Goal: Task Accomplishment & Management: Manage account settings

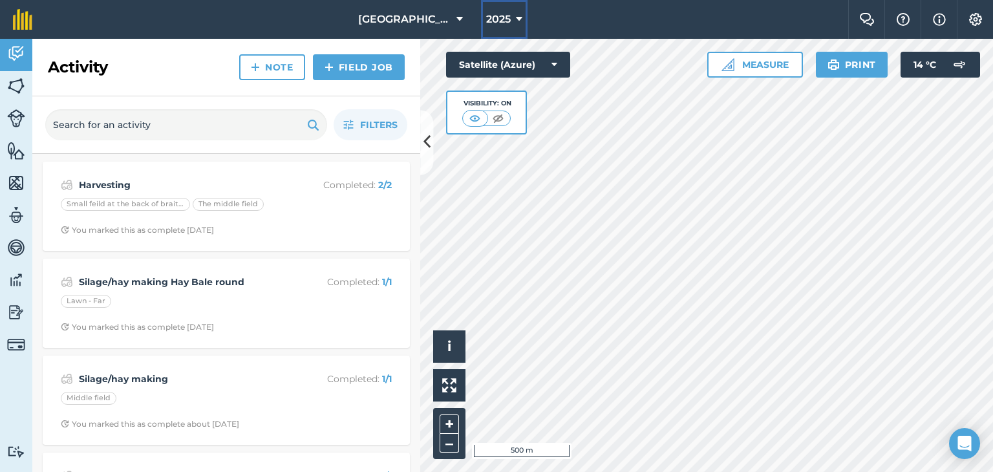
click at [525, 20] on button "2025" at bounding box center [504, 19] width 47 height 39
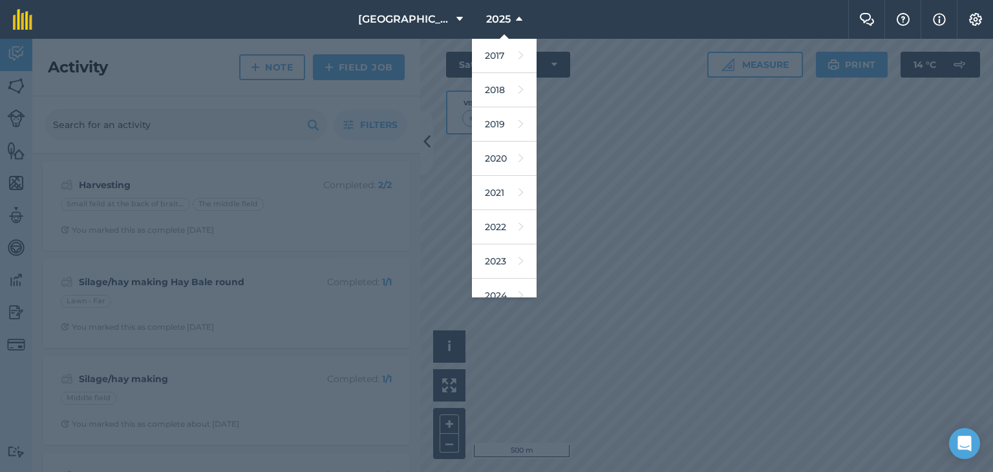
click at [635, 30] on nav "[GEOGRAPHIC_DATA] 2025 2017 2018 2019 2020 2021 2022 2023 2024 2025 2026 2027" at bounding box center [446, 19] width 803 height 39
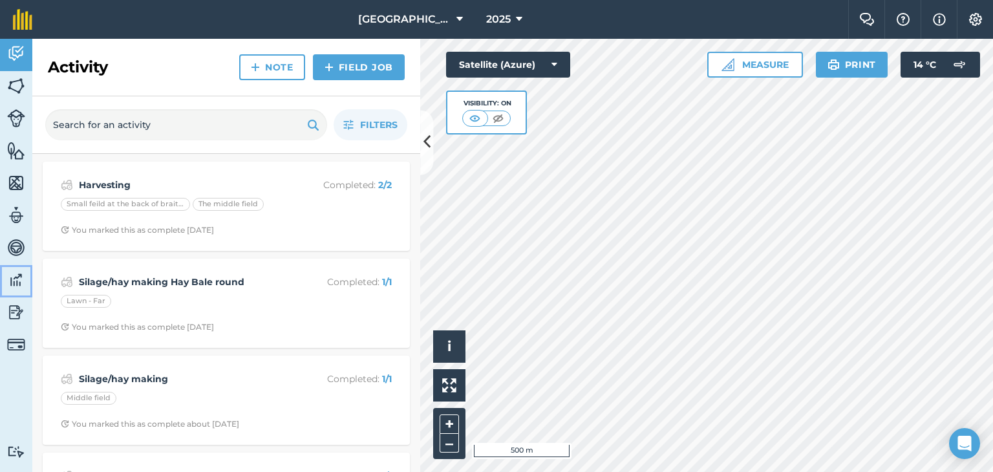
click at [5, 274] on link "Data" at bounding box center [16, 281] width 32 height 32
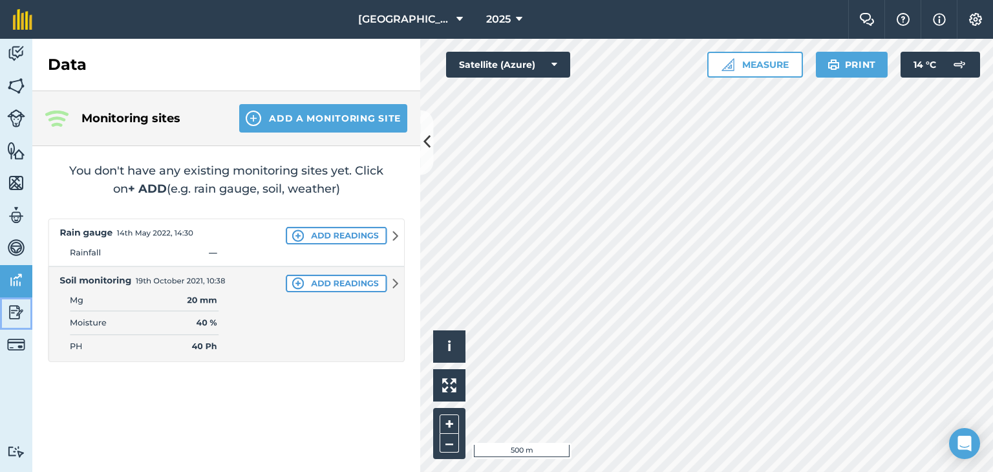
click at [27, 305] on link "Reporting" at bounding box center [16, 314] width 32 height 32
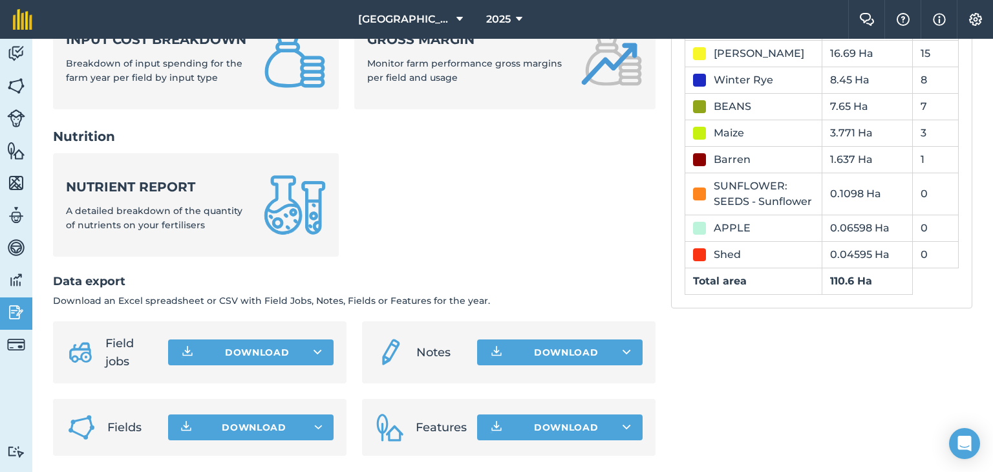
scroll to position [563, 0]
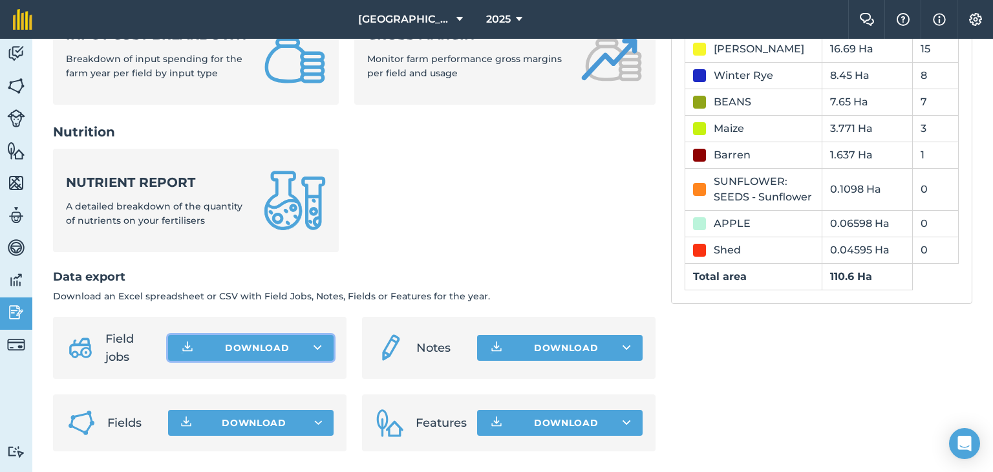
click at [250, 343] on button "Download" at bounding box center [251, 348] width 166 height 26
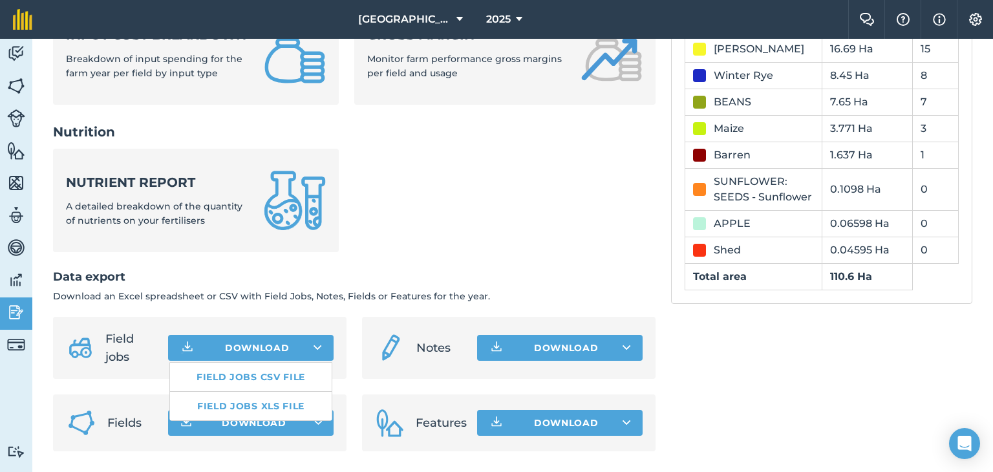
click at [448, 249] on ul "Nutrient report A detailed breakdown of the quantity of nutrients on your ferti…" at bounding box center [354, 208] width 603 height 119
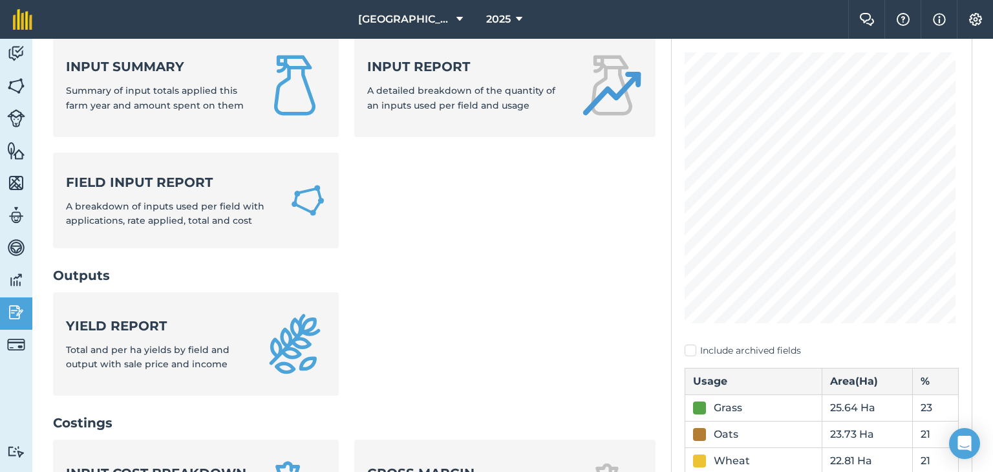
scroll to position [110, 0]
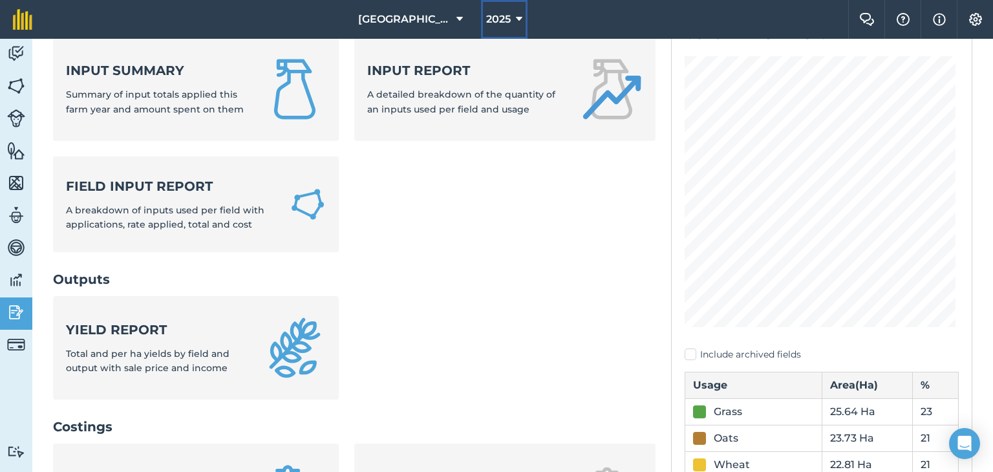
click at [520, 21] on icon at bounding box center [519, 20] width 6 height 16
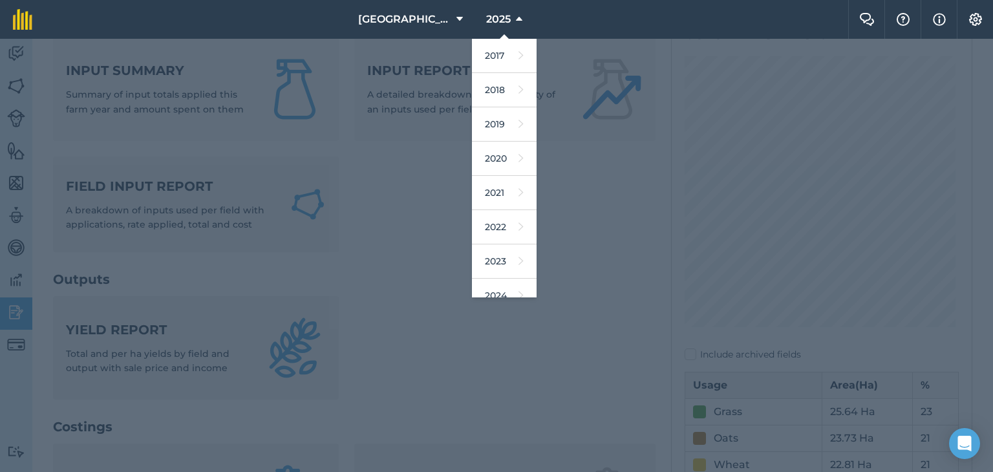
click at [567, 215] on div at bounding box center [496, 255] width 993 height 433
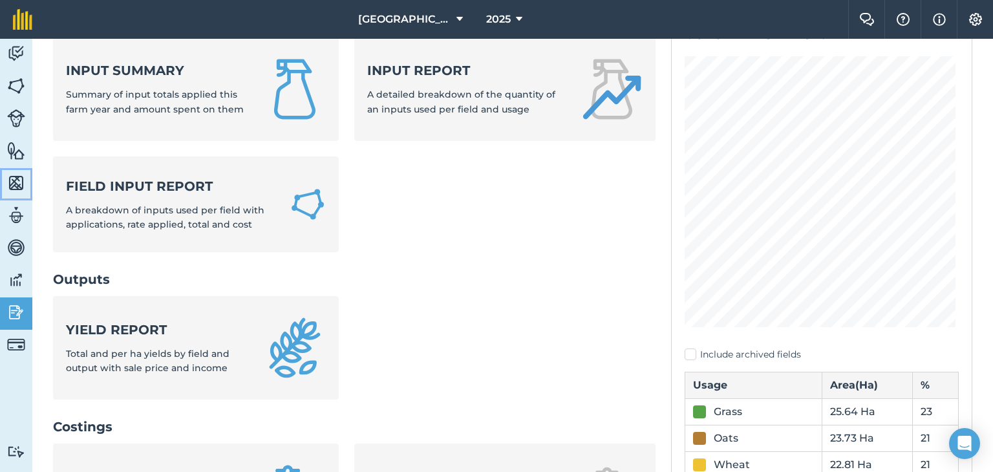
click at [17, 185] on img at bounding box center [16, 182] width 18 height 19
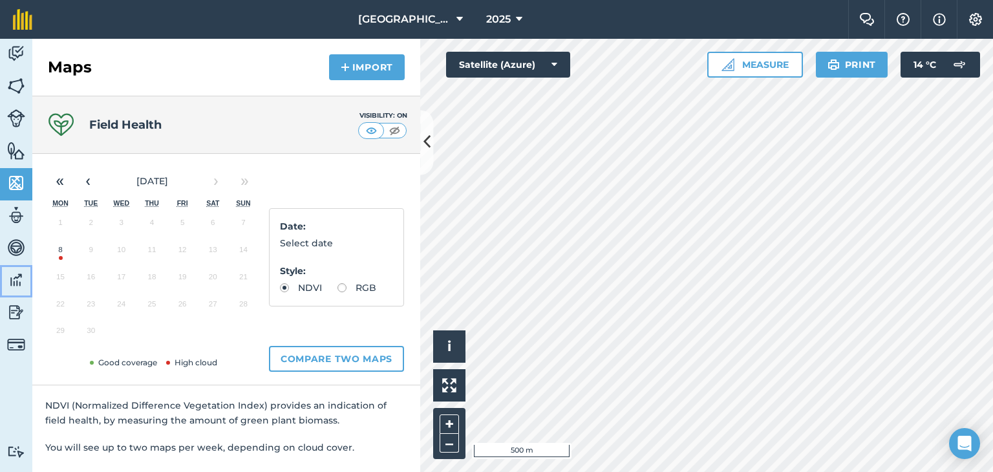
click at [14, 277] on img at bounding box center [16, 279] width 18 height 19
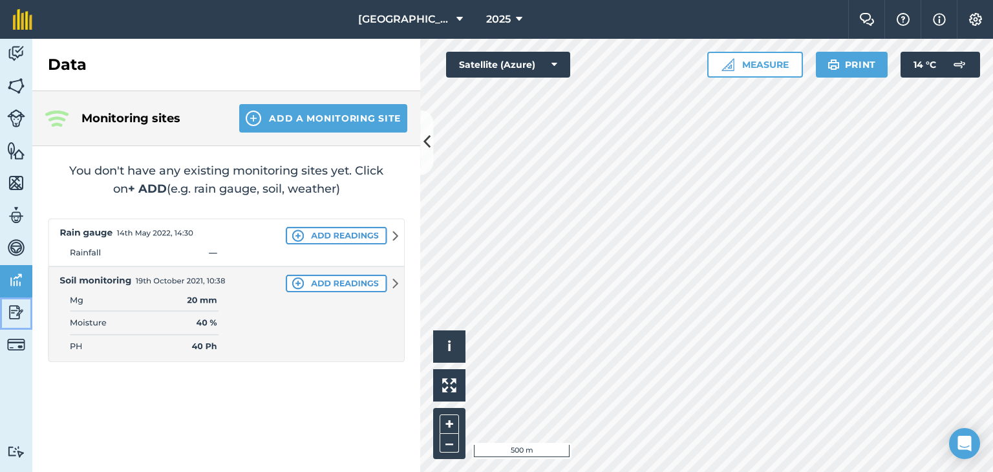
click at [21, 314] on img at bounding box center [16, 312] width 18 height 19
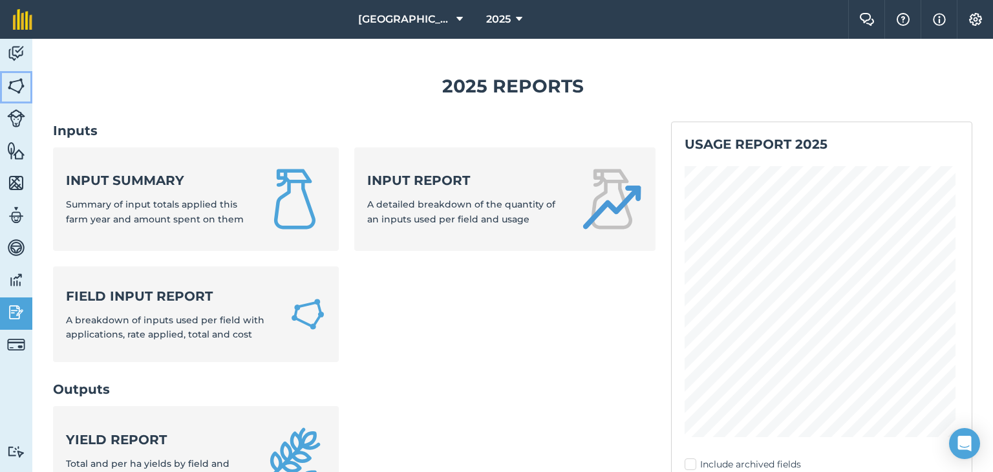
click at [10, 81] on img at bounding box center [16, 85] width 18 height 19
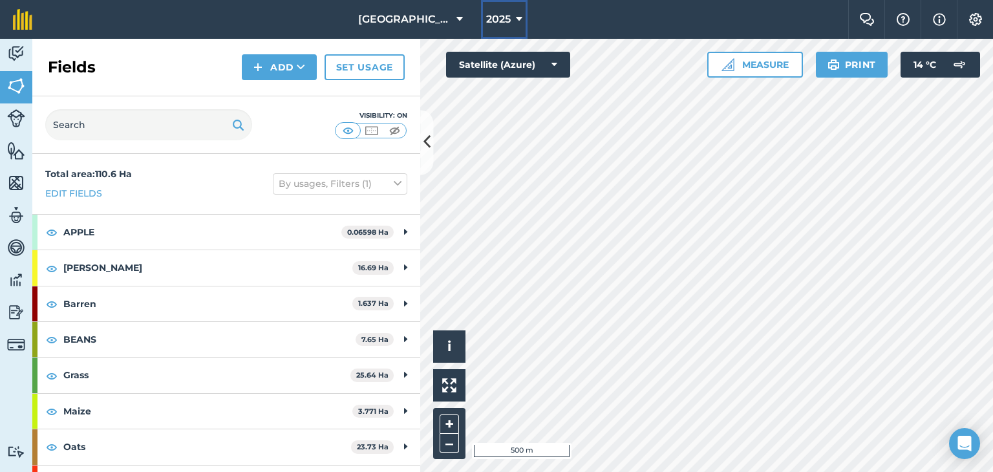
click at [494, 12] on span "2025" at bounding box center [498, 20] width 25 height 16
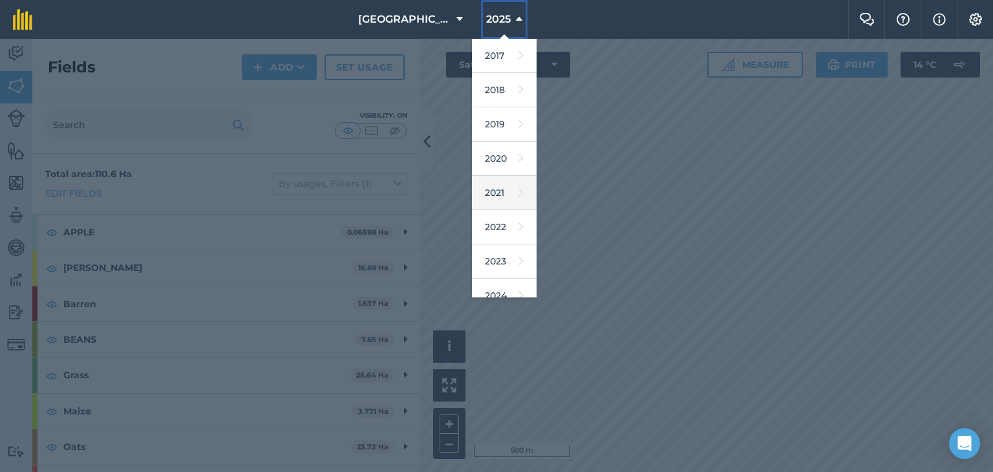
scroll to position [116, 0]
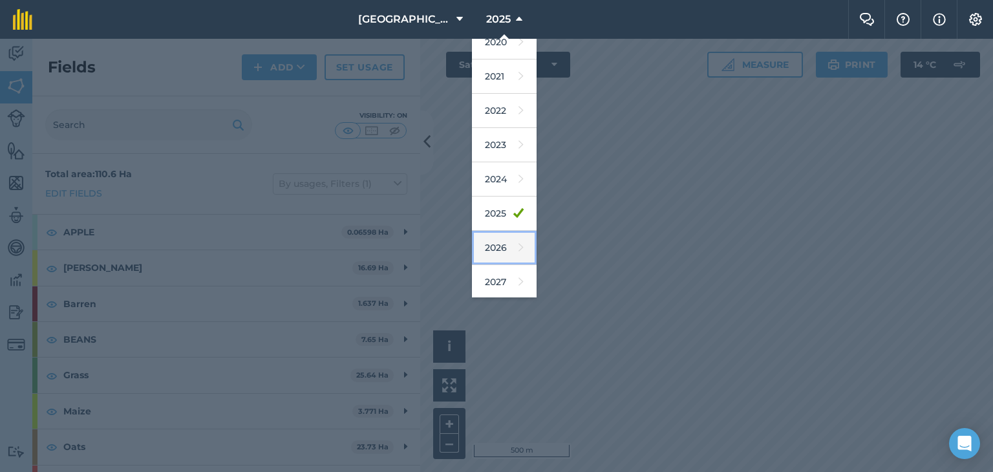
click at [495, 249] on link "2026" at bounding box center [504, 248] width 65 height 34
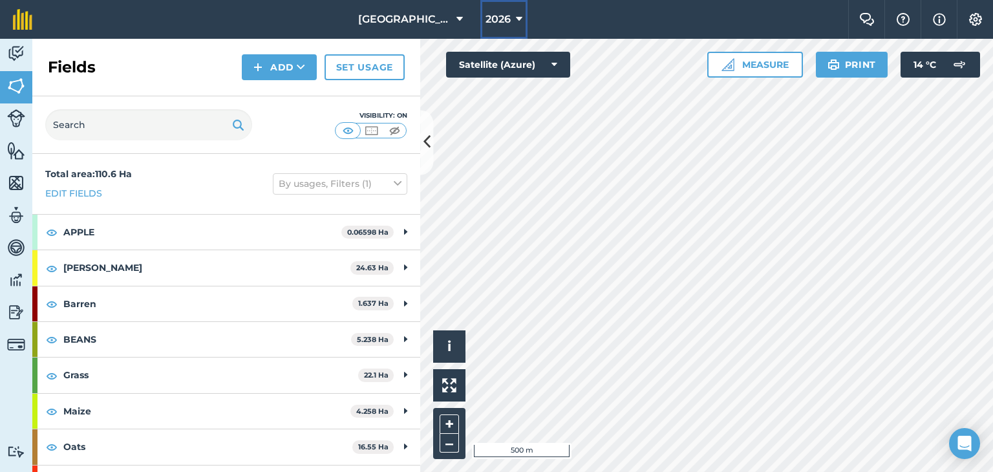
click at [509, 23] on span "2026" at bounding box center [498, 20] width 25 height 16
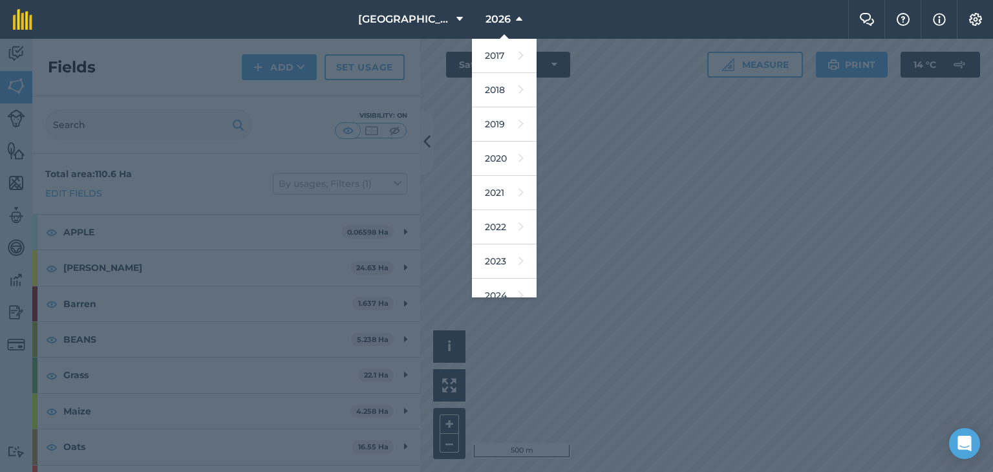
click at [753, 156] on div at bounding box center [496, 255] width 993 height 433
